Goal: Transaction & Acquisition: Purchase product/service

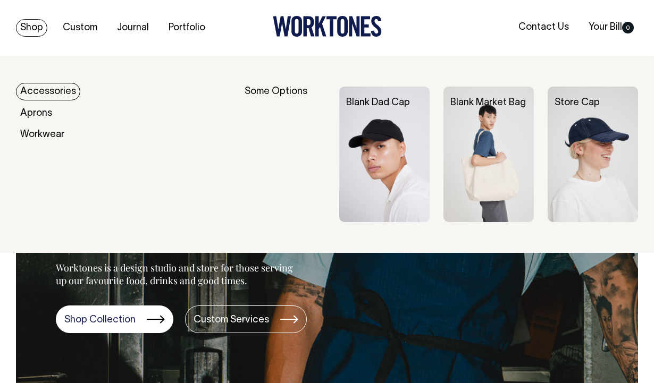
click at [58, 93] on link "Accessories" at bounding box center [48, 92] width 64 height 18
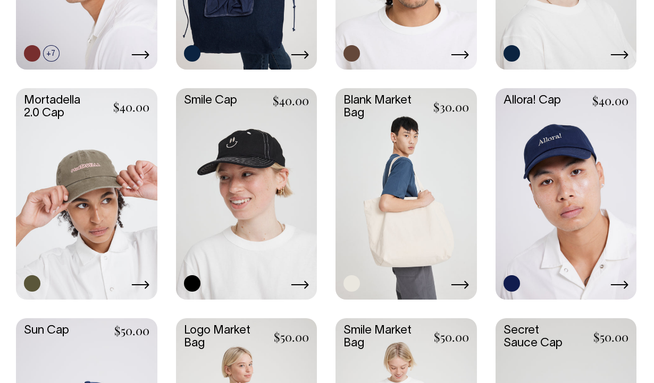
scroll to position [461, 0]
click at [398, 214] on link at bounding box center [405, 193] width 141 height 209
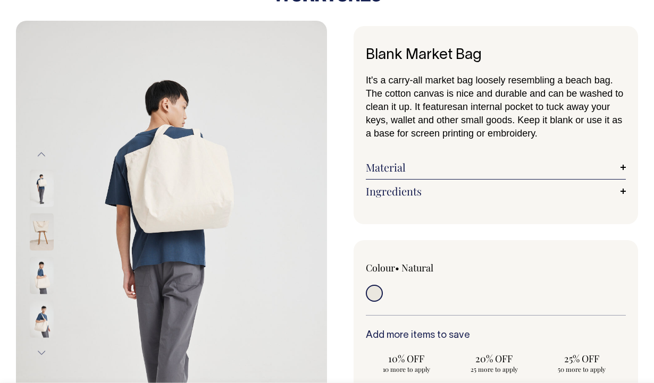
scroll to position [35, 0]
click at [37, 228] on img at bounding box center [42, 232] width 24 height 37
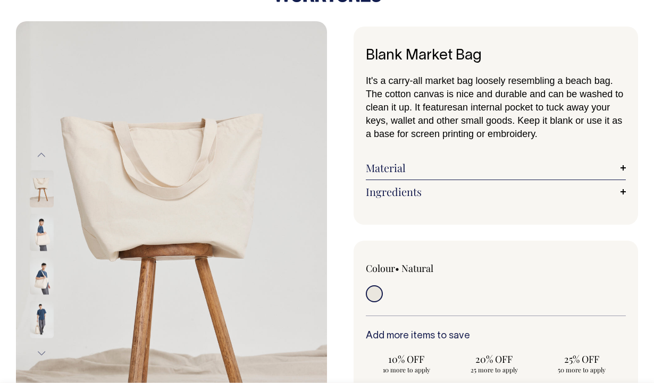
click at [43, 275] on img at bounding box center [42, 275] width 24 height 37
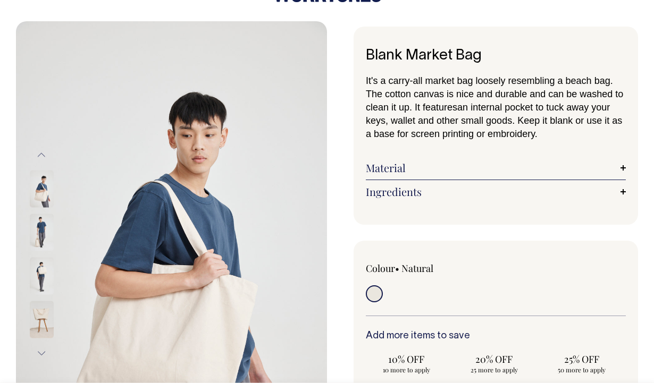
click at [39, 184] on img at bounding box center [42, 188] width 24 height 37
click at [41, 192] on img at bounding box center [42, 188] width 24 height 37
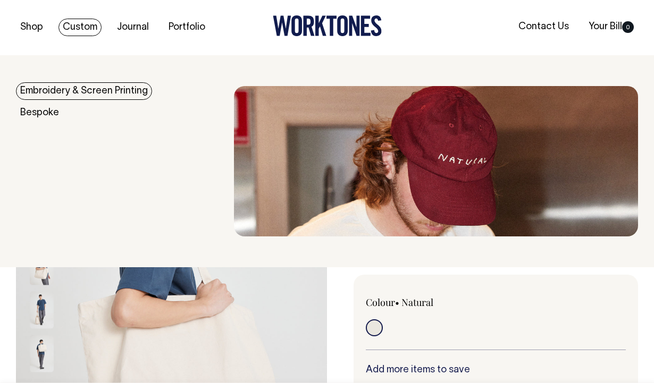
scroll to position [0, 0]
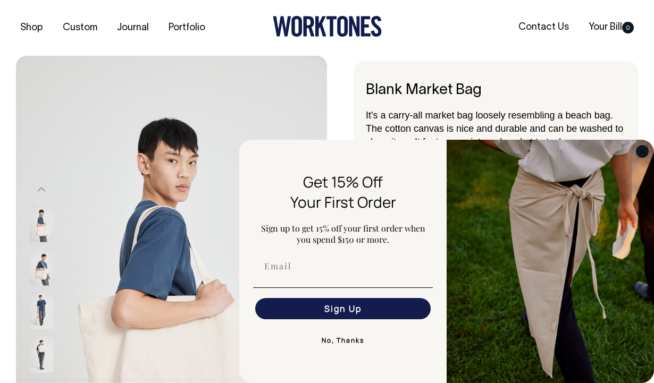
click at [638, 157] on circle "Close dialog" at bounding box center [642, 151] width 12 height 12
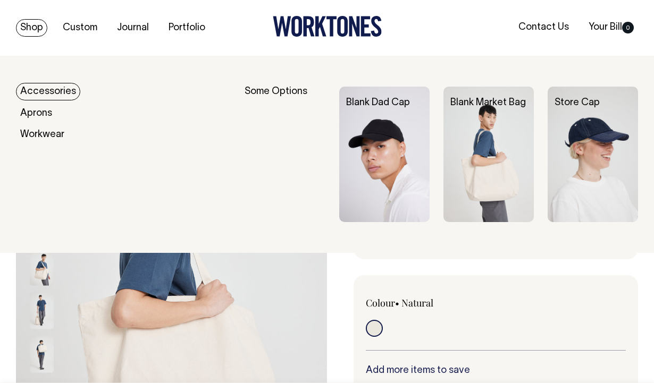
click at [488, 104] on link "Blank Market Bag" at bounding box center [487, 102] width 75 height 9
click at [61, 92] on link "Accessories" at bounding box center [48, 92] width 64 height 18
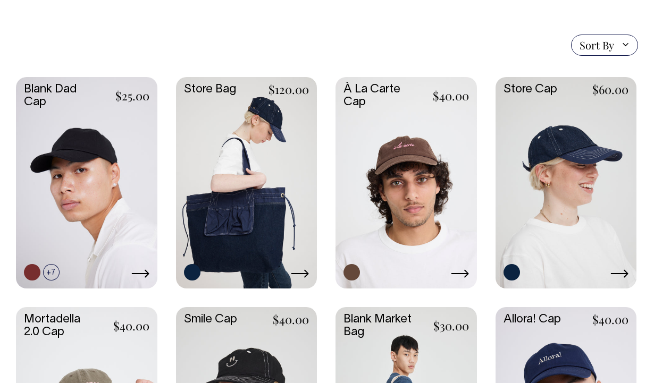
scroll to position [244, 0]
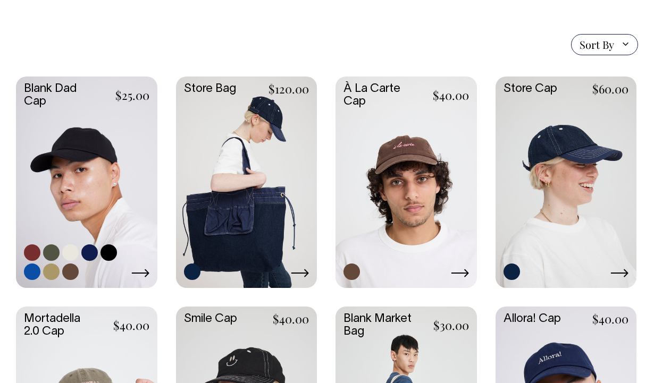
click at [78, 163] on link at bounding box center [86, 181] width 141 height 209
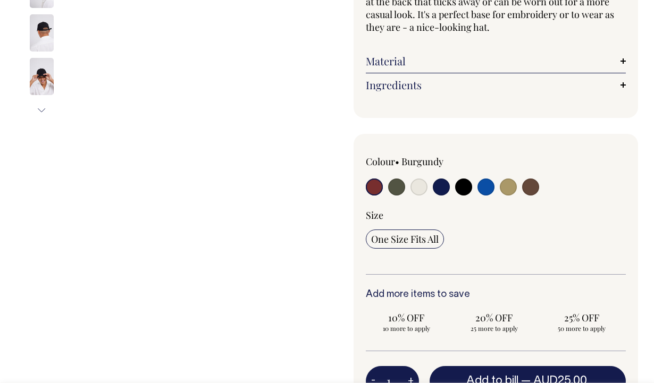
scroll to position [190, 0]
click at [531, 188] on input "radio" at bounding box center [530, 186] width 17 height 17
radio input "true"
select select "Espresso"
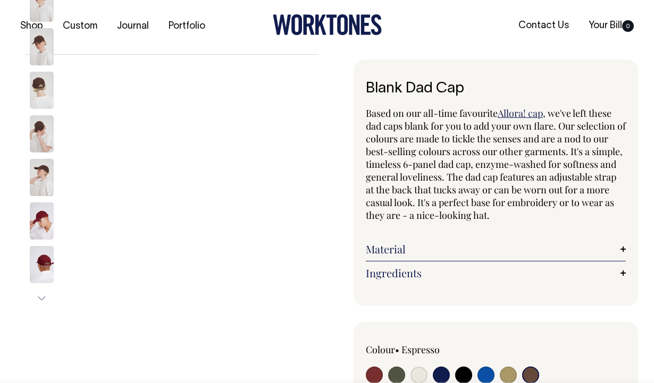
scroll to position [1, 0]
click at [534, 375] on input "radio" at bounding box center [530, 375] width 17 height 17
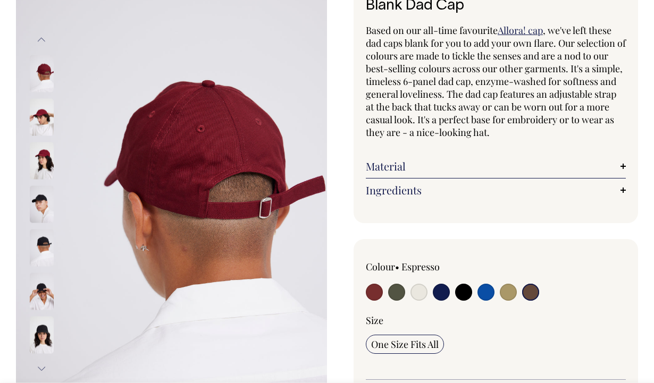
scroll to position [85, 0]
click at [526, 294] on input "radio" at bounding box center [530, 291] width 17 height 17
click at [537, 289] on input "radio" at bounding box center [530, 291] width 17 height 17
click at [545, 290] on div at bounding box center [548, 277] width 156 height 35
click at [530, 291] on input "radio" at bounding box center [530, 291] width 17 height 17
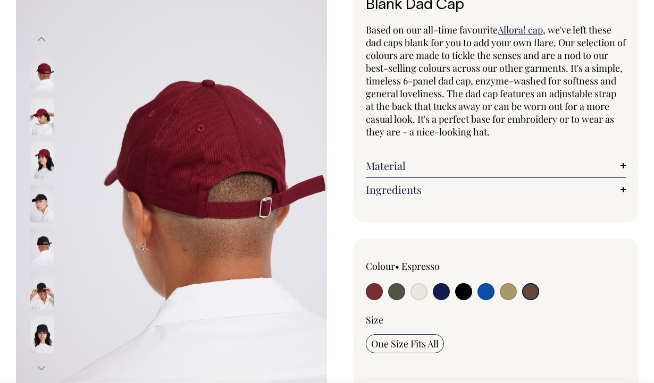
click at [529, 291] on input "radio" at bounding box center [530, 291] width 17 height 17
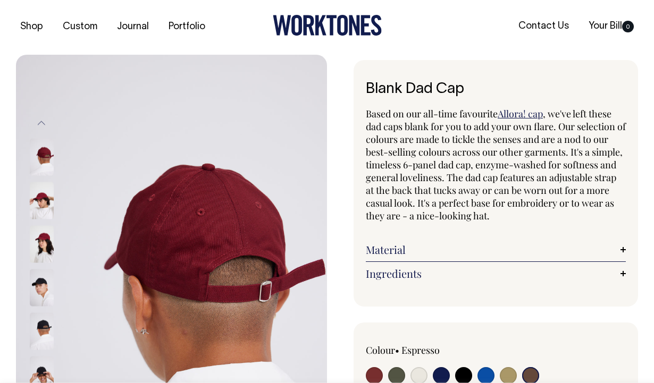
scroll to position [0, 0]
